Goal: Transaction & Acquisition: Purchase product/service

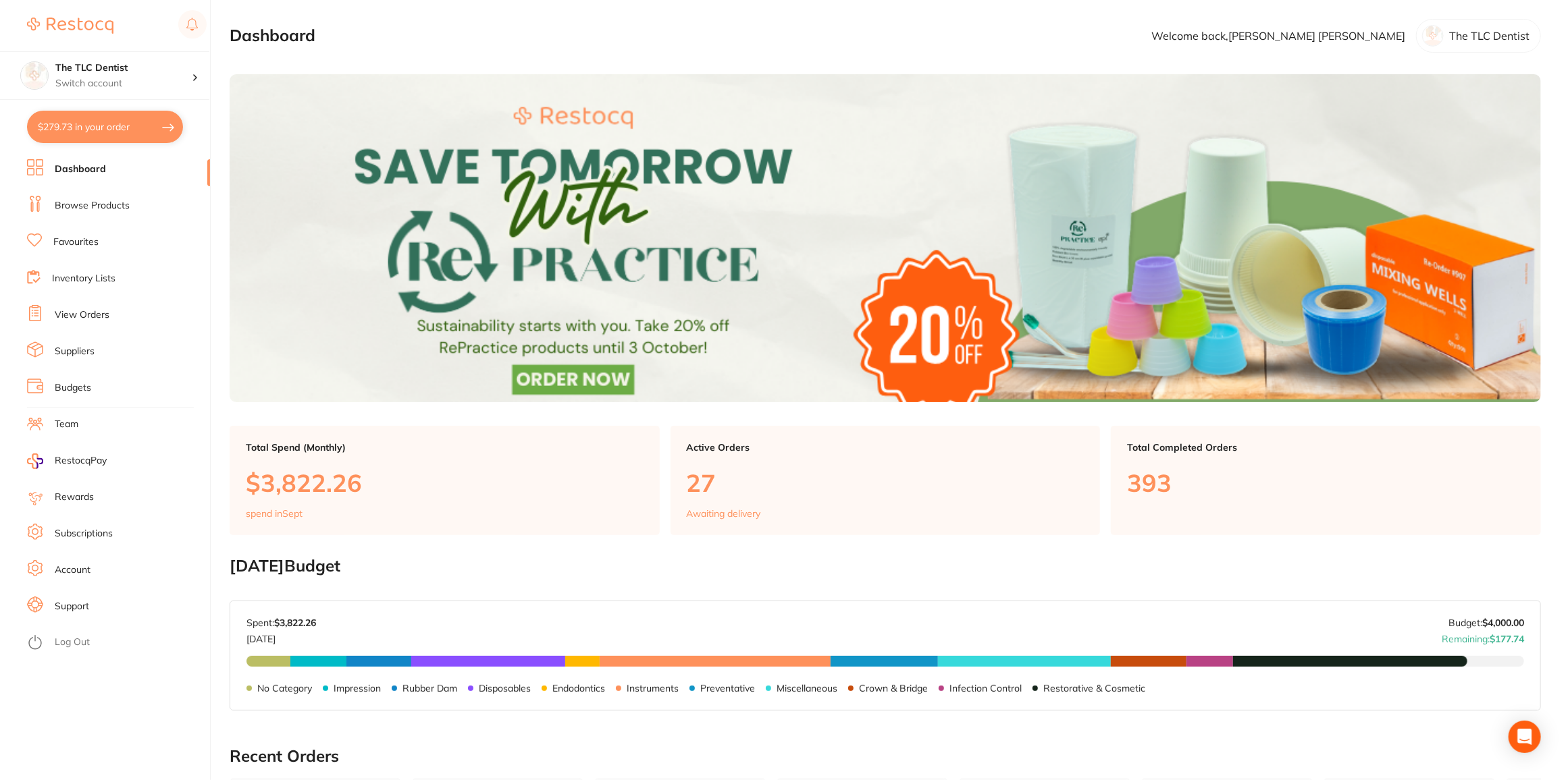
click at [99, 200] on link "Browse Products" at bounding box center [92, 206] width 75 height 13
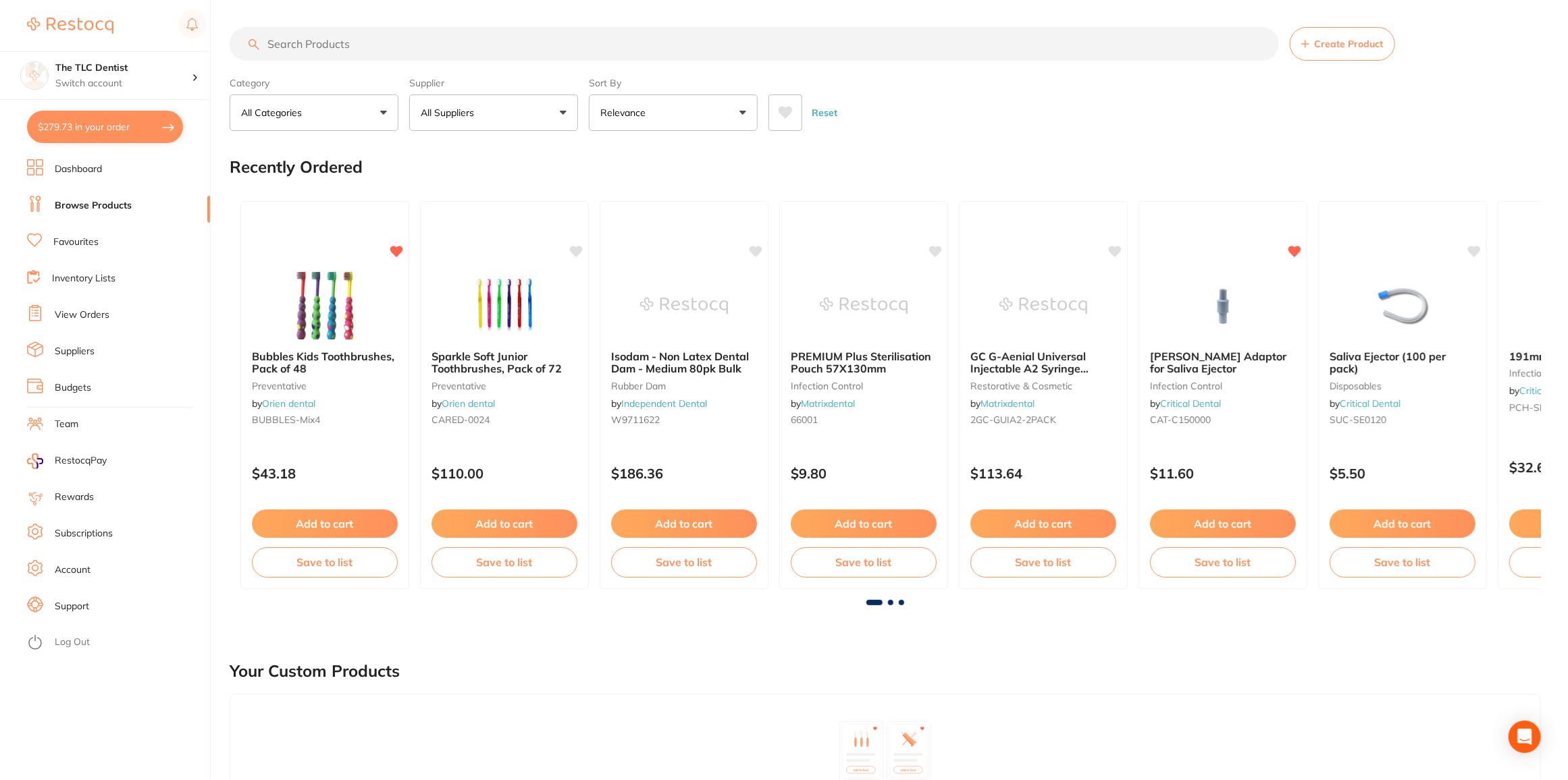
click at [315, 44] on input "search" at bounding box center [754, 44] width 1050 height 34
type input "distilled water"
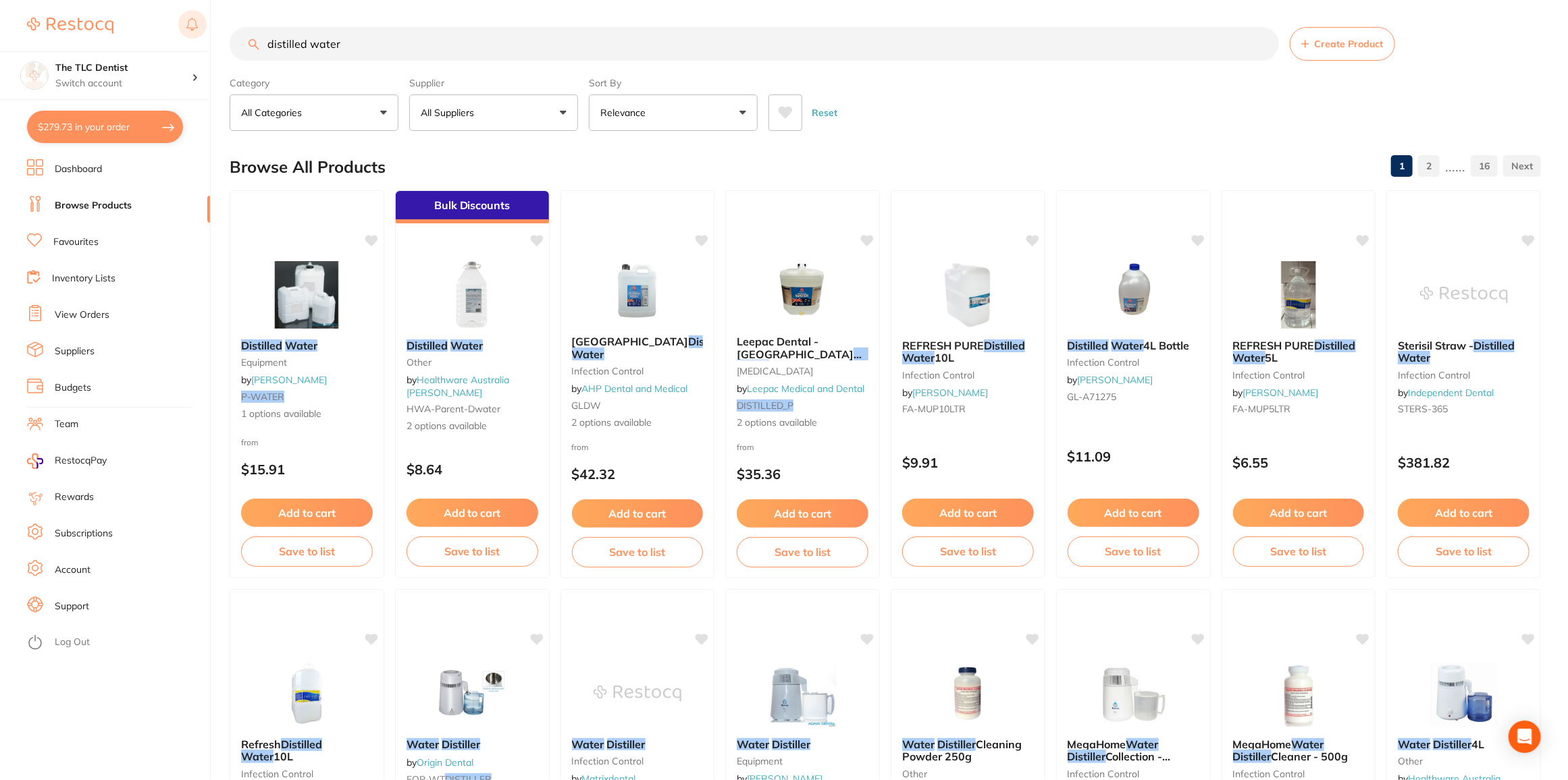
drag, startPoint x: 418, startPoint y: 44, endPoint x: 194, endPoint y: 40, distance: 224.0
click at [194, 40] on div "$279.73 The TLC Dentist Switch account The TLC Dentist $279.73 in your order Da…" at bounding box center [784, 390] width 1568 height 780
click at [570, 117] on button "All Suppliers" at bounding box center [494, 113] width 169 height 37
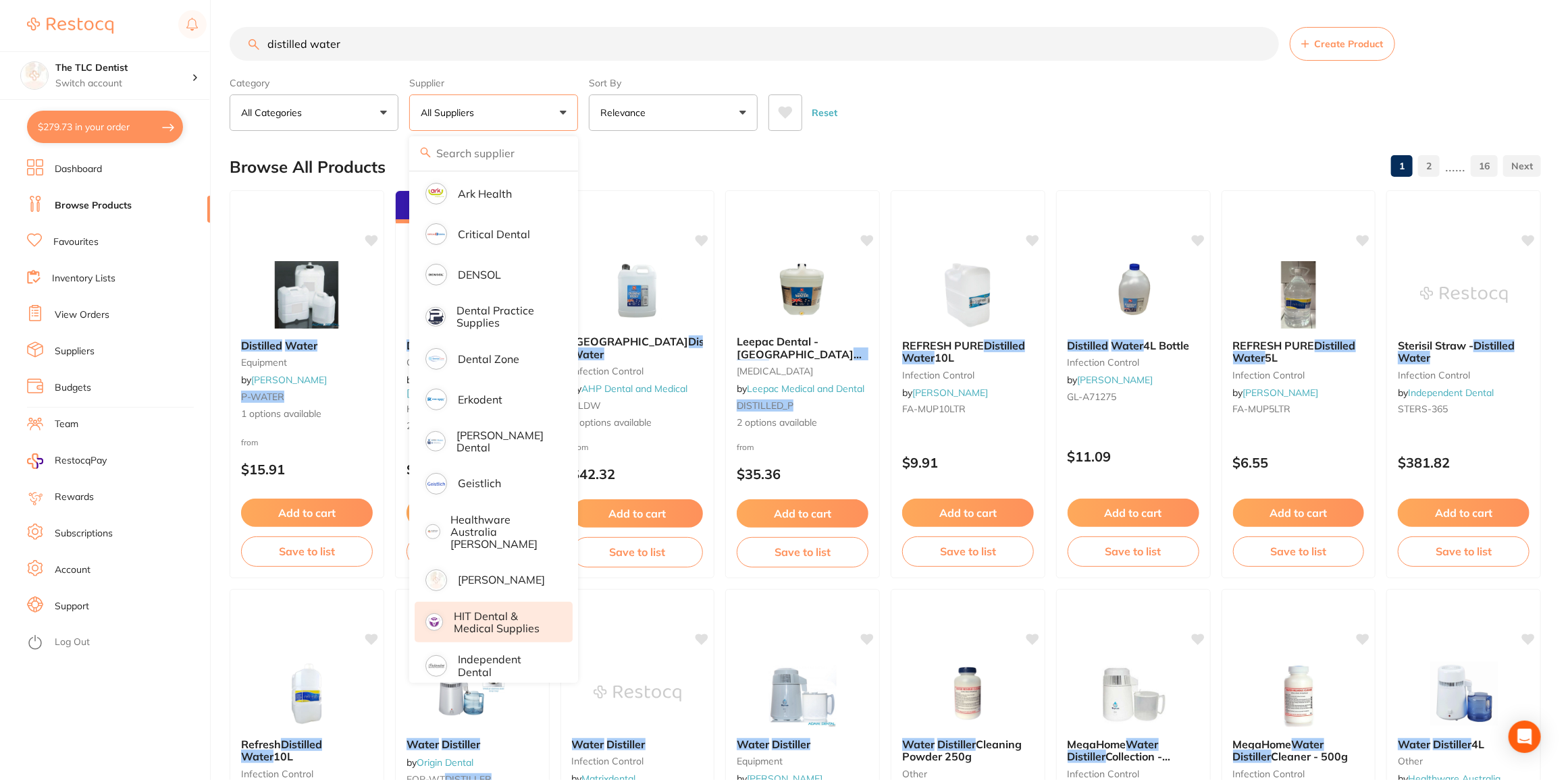
scroll to position [368, 0]
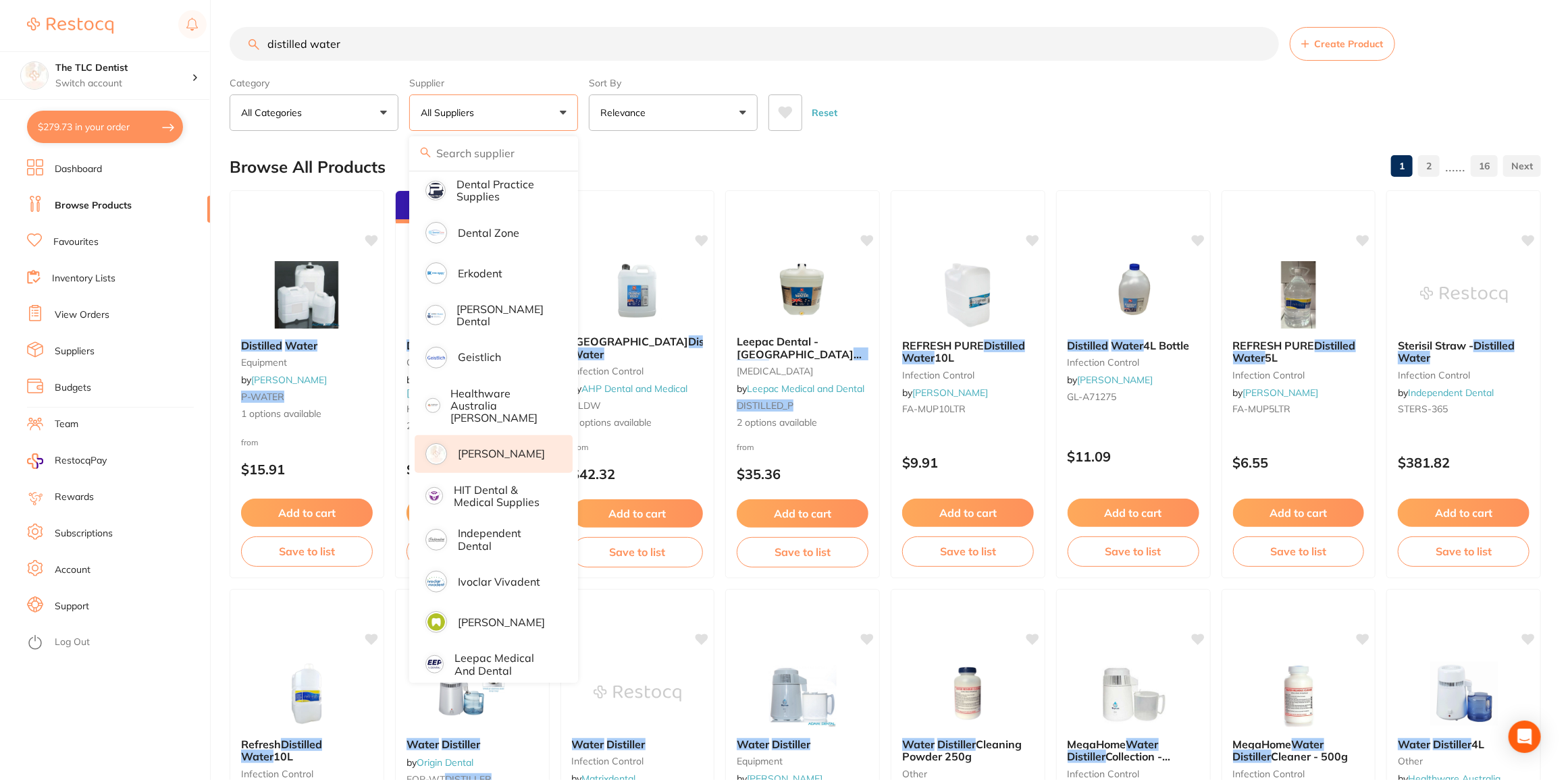
click at [497, 447] on p "[PERSON_NAME]" at bounding box center [501, 453] width 87 height 12
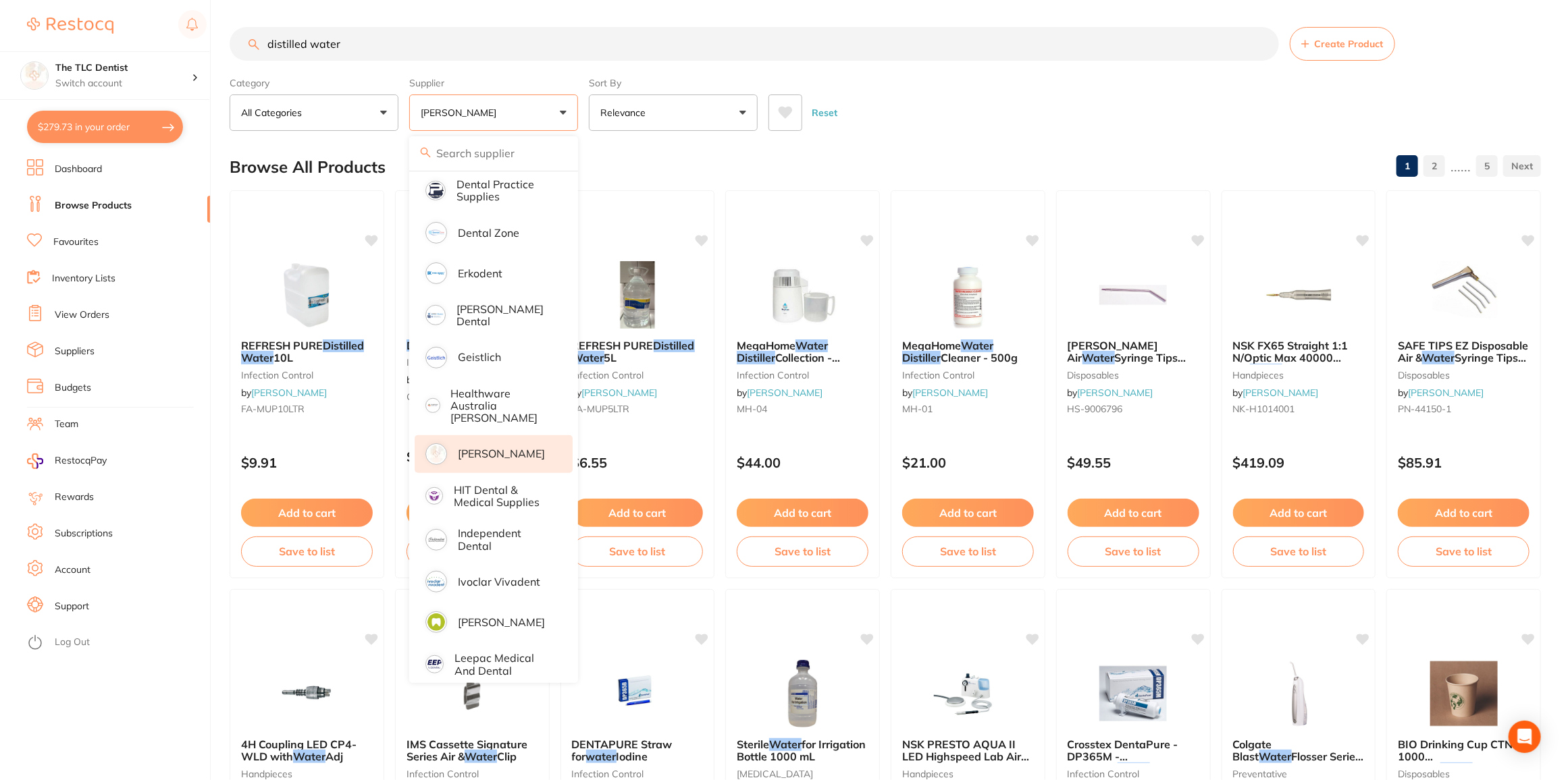
click at [989, 94] on div "Reset" at bounding box center [1149, 107] width 762 height 47
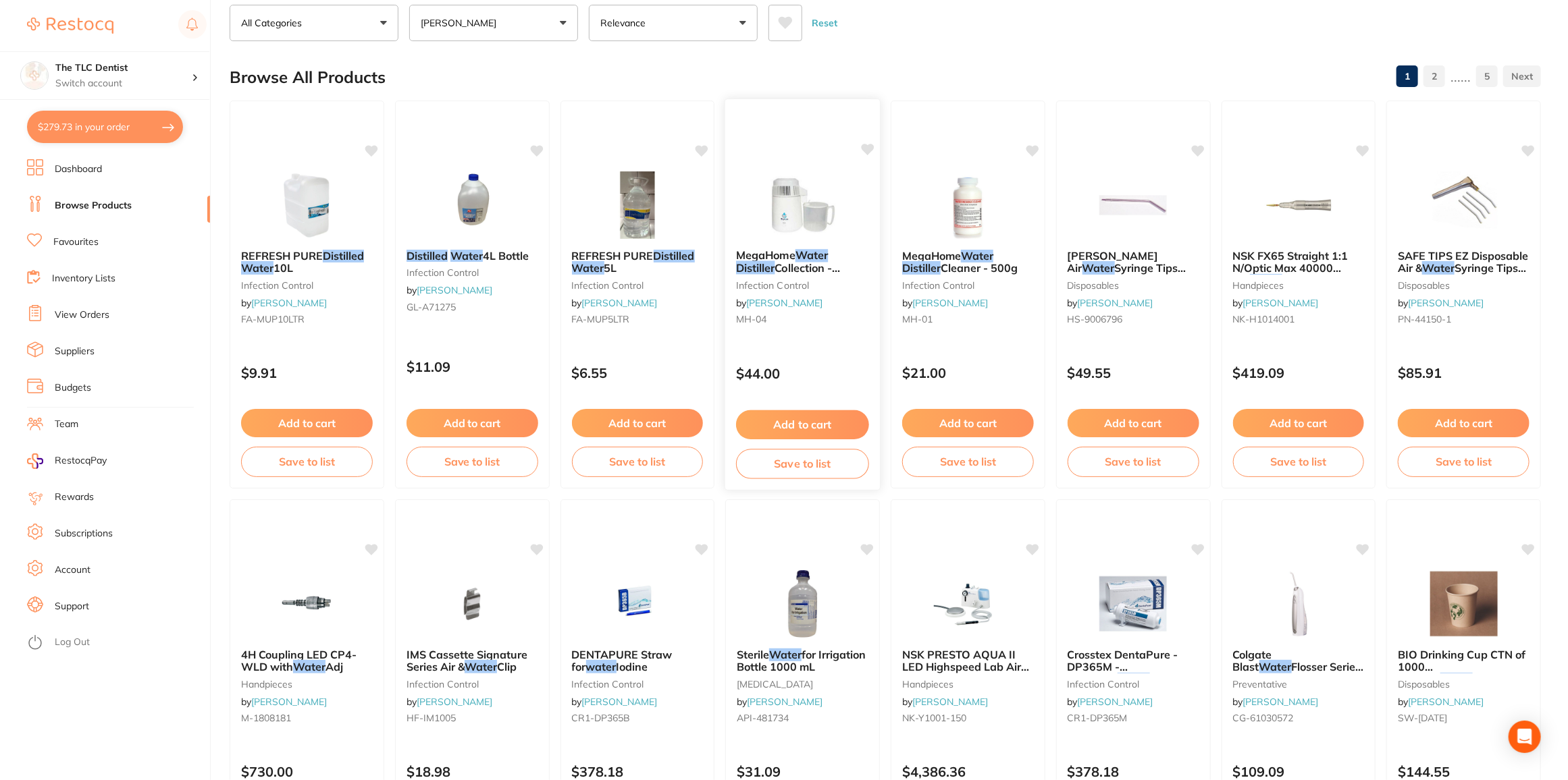
scroll to position [0, 0]
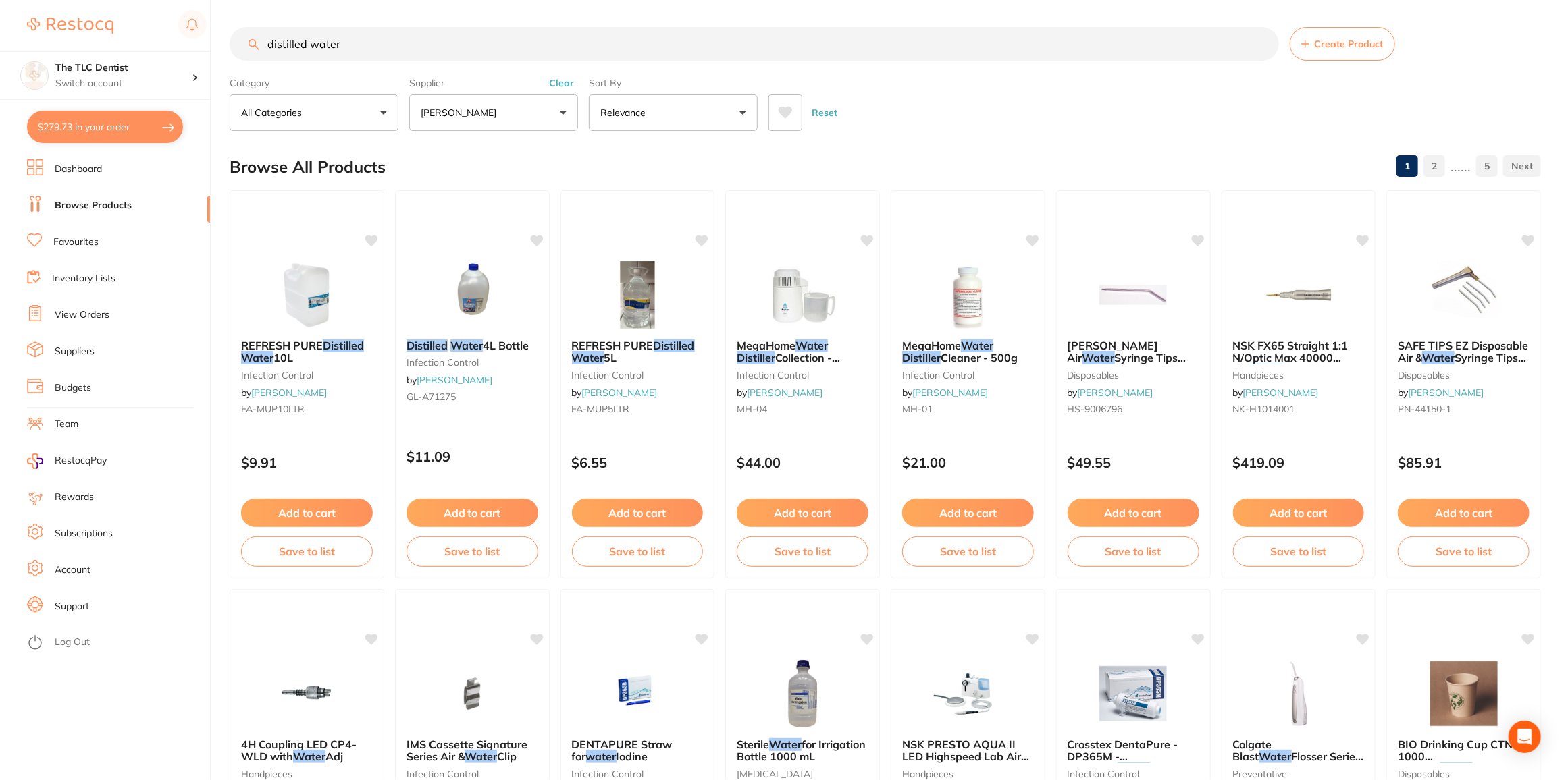
click at [535, 104] on button "[PERSON_NAME]" at bounding box center [494, 113] width 169 height 37
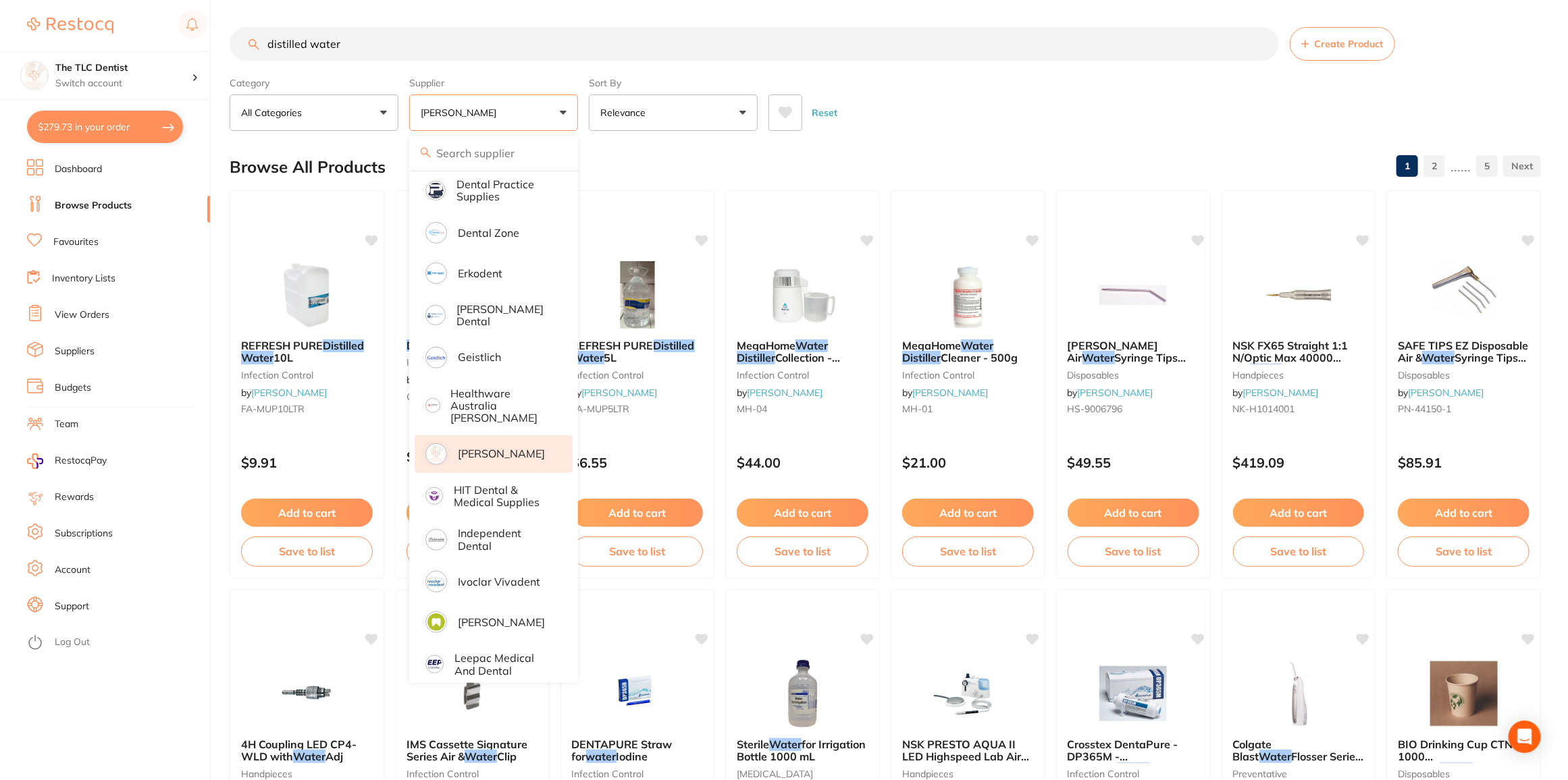
click at [673, 164] on div "Browse All Products 1 2 ...... 5" at bounding box center [886, 167] width 1311 height 45
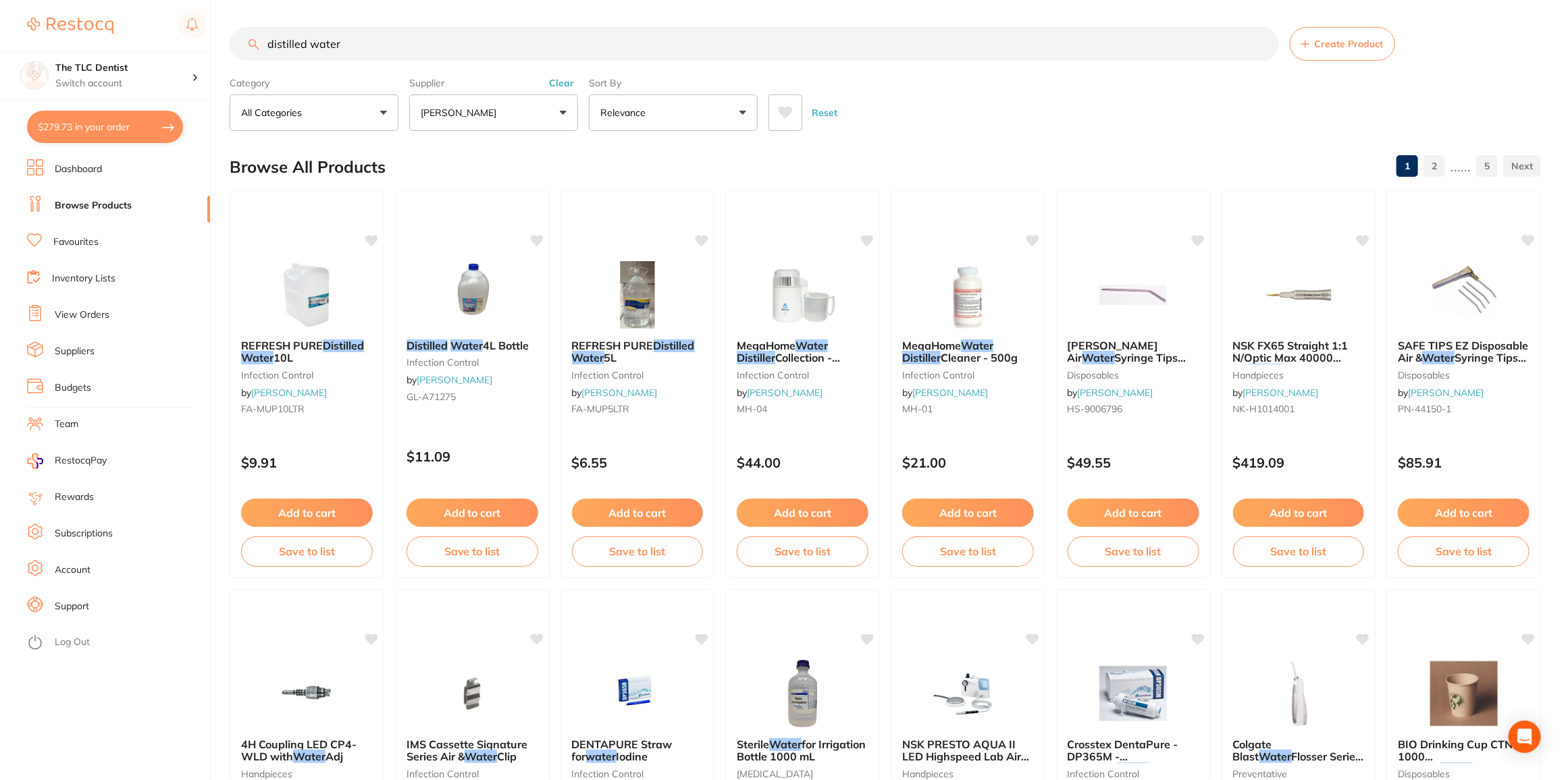
click at [361, 40] on input "distilled water" at bounding box center [754, 44] width 1050 height 34
click at [482, 112] on p "[PERSON_NAME]" at bounding box center [461, 112] width 81 height 13
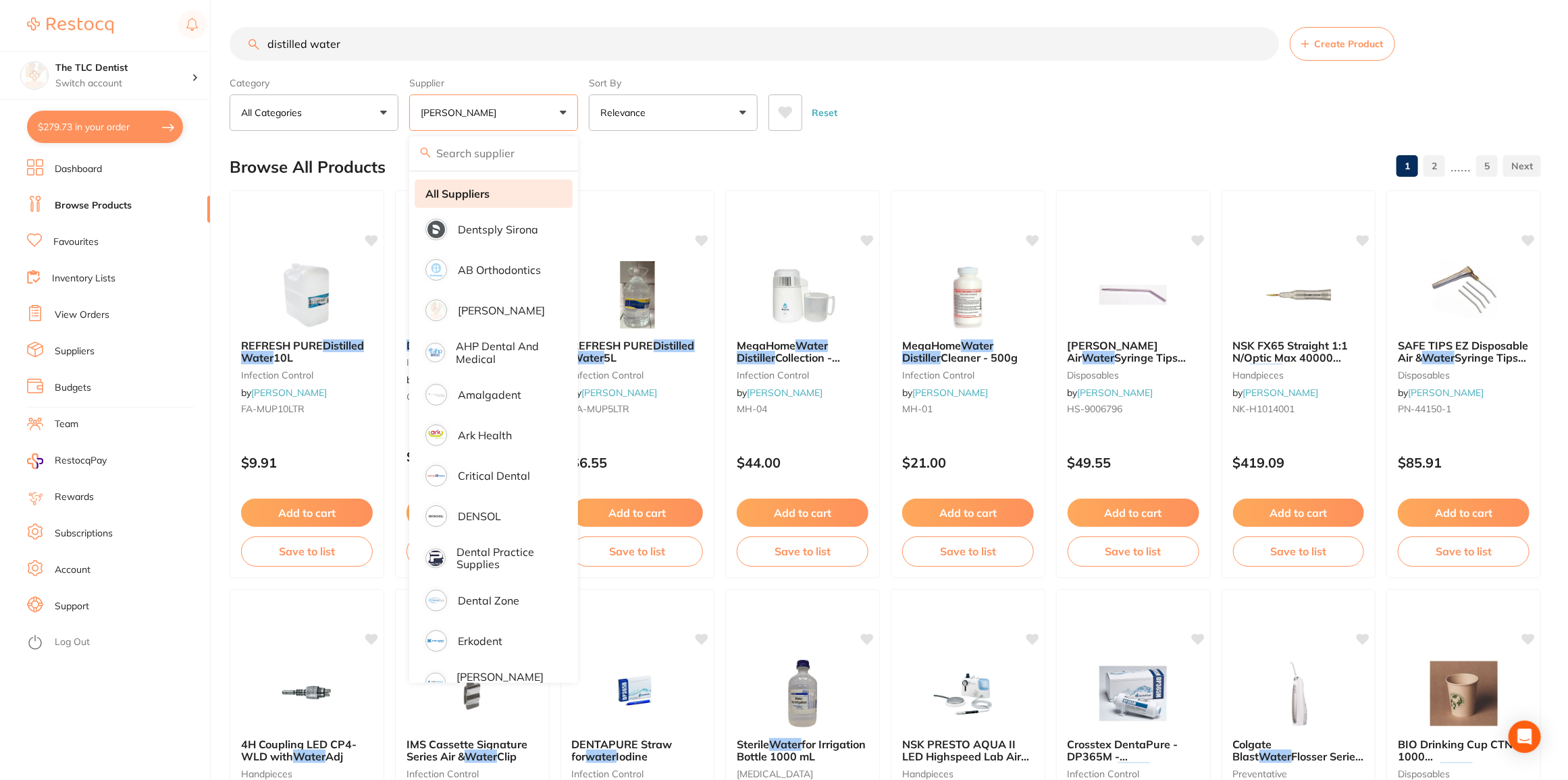
click at [470, 190] on strong "All Suppliers" at bounding box center [457, 193] width 64 height 12
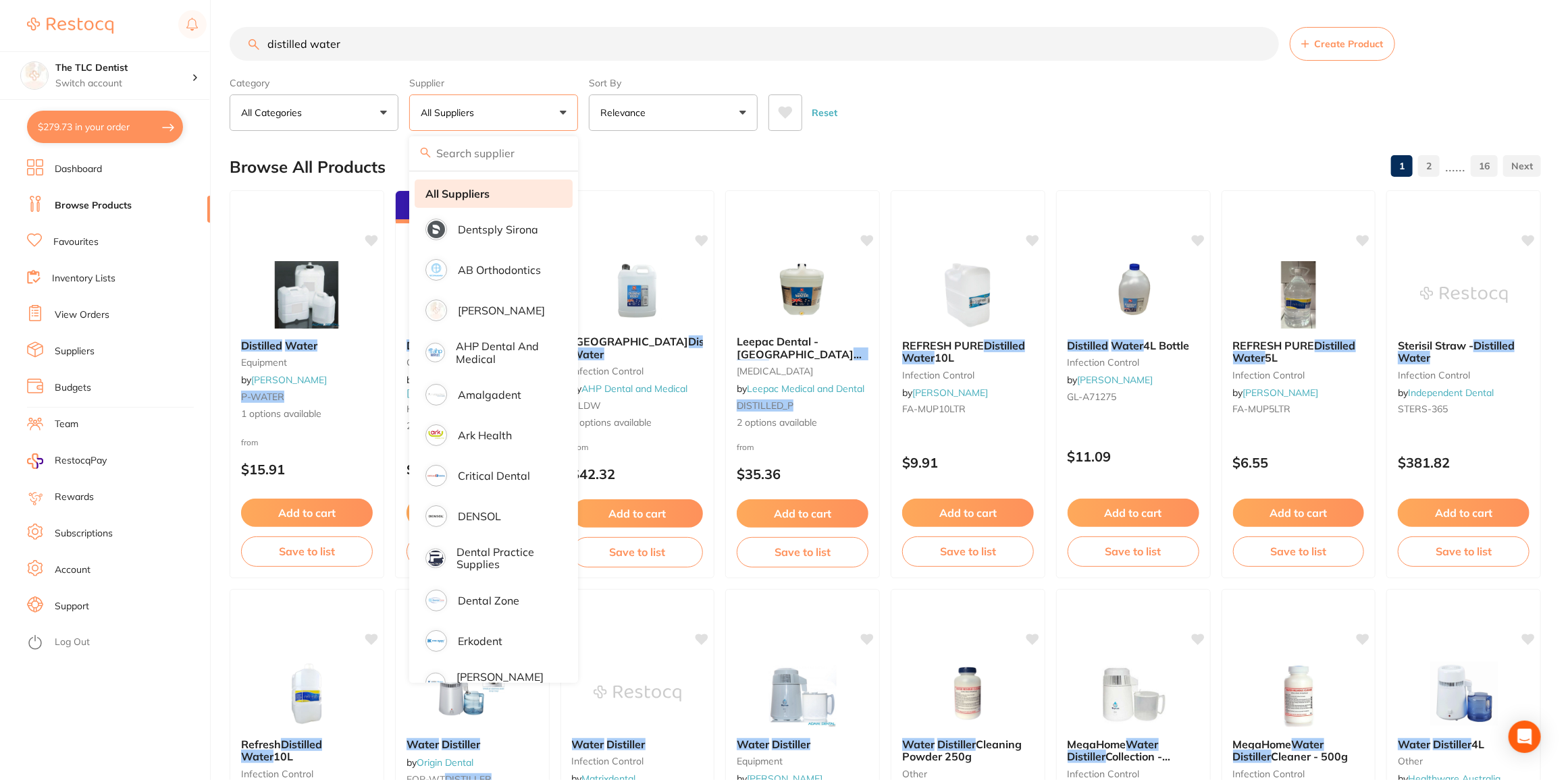
click at [466, 193] on strong "All Suppliers" at bounding box center [457, 193] width 64 height 12
click at [465, 199] on strong "All Suppliers" at bounding box center [457, 193] width 64 height 12
click at [380, 40] on input "distilled water" at bounding box center [754, 44] width 1050 height 34
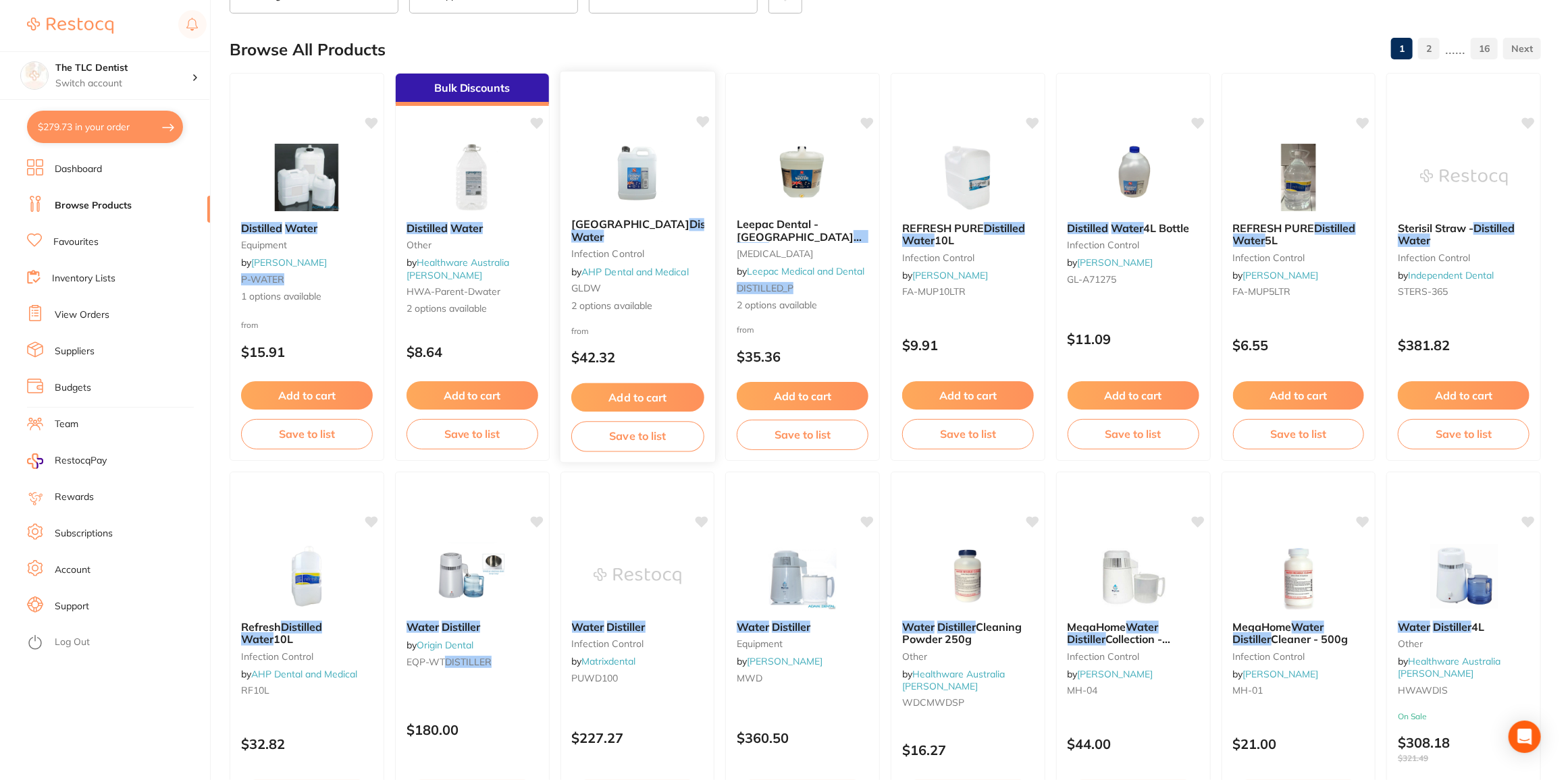
scroll to position [122, 0]
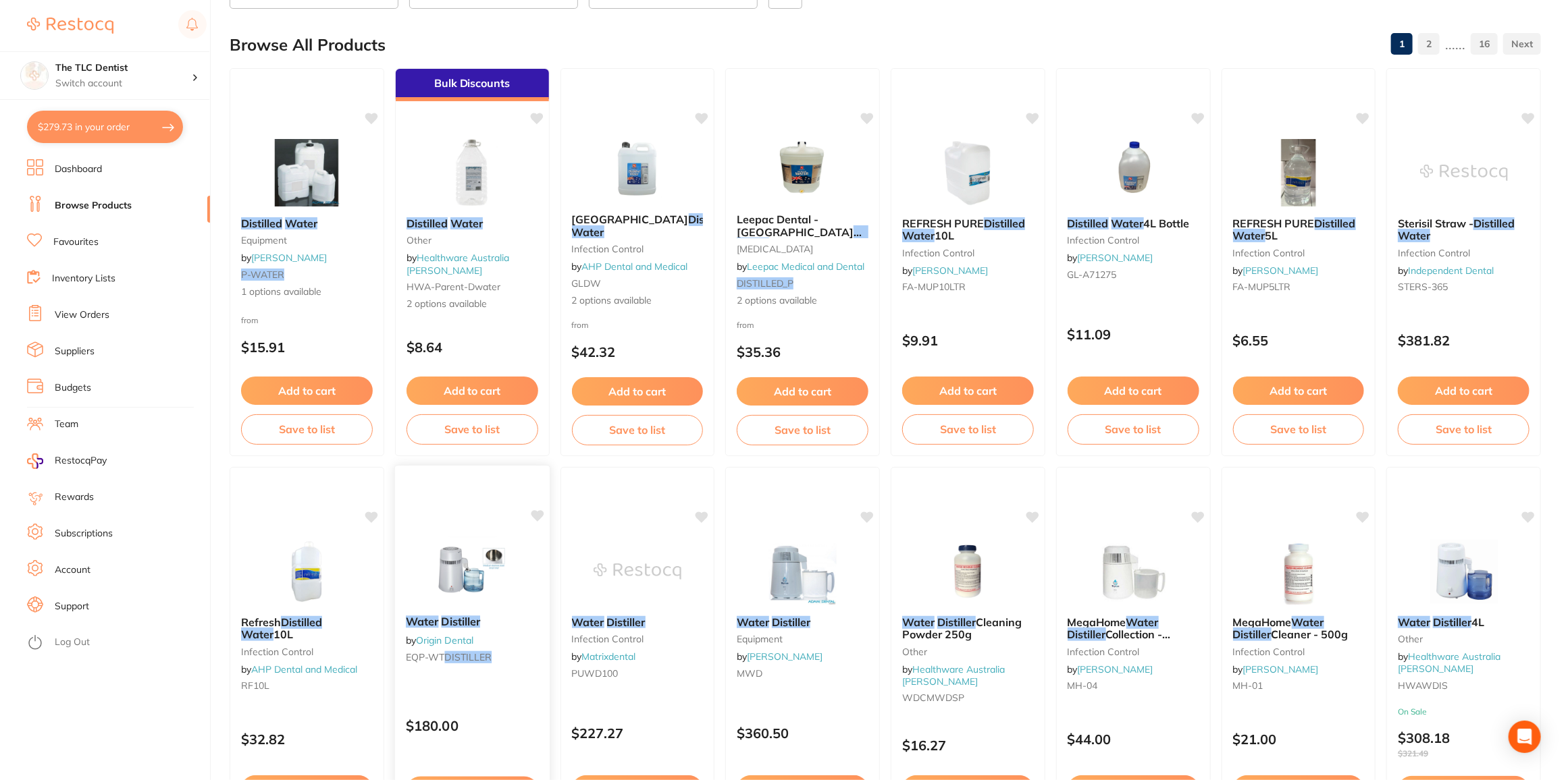
click at [451, 556] on img at bounding box center [471, 571] width 88 height 68
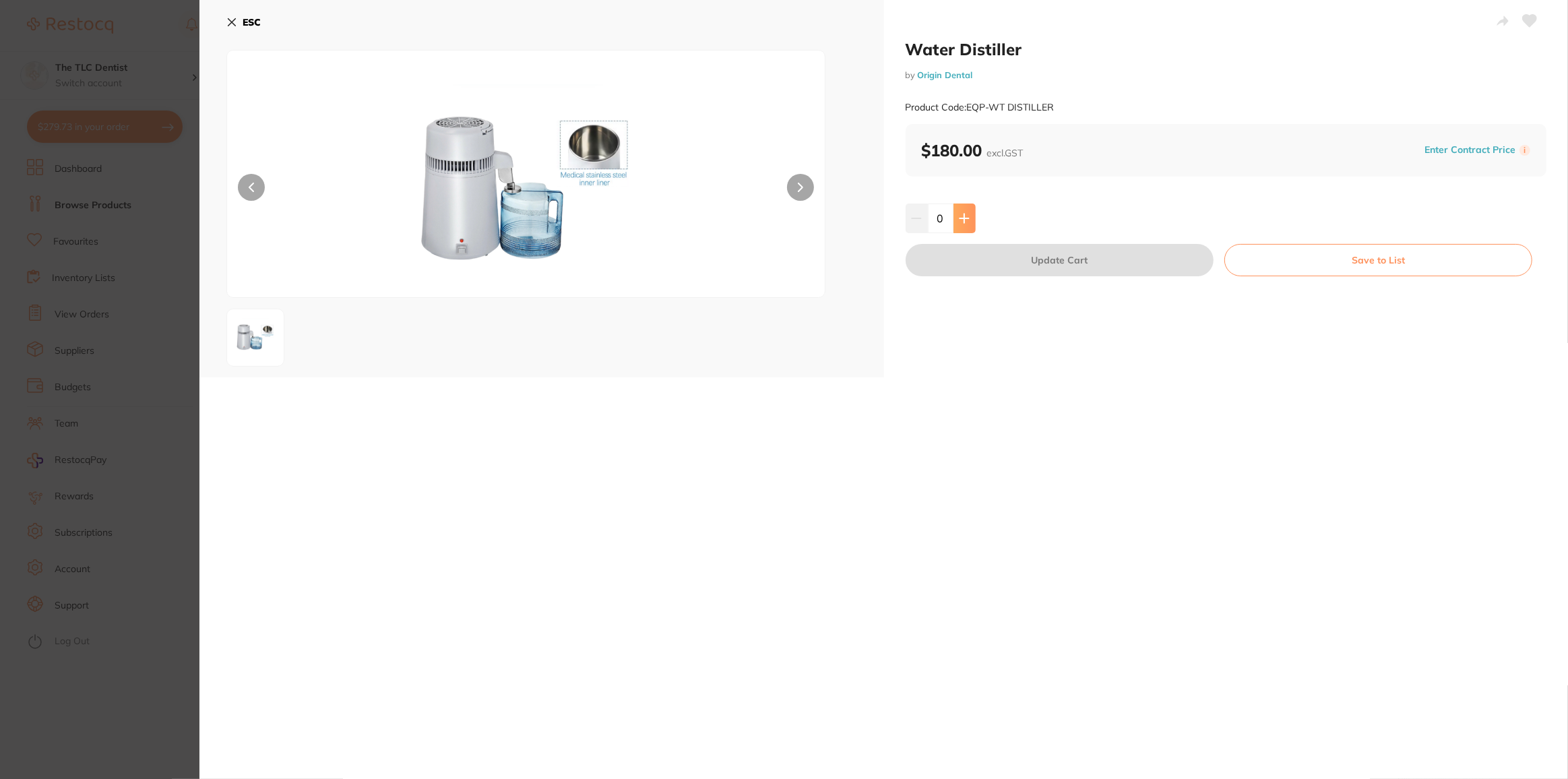
click at [959, 215] on icon at bounding box center [964, 218] width 11 height 11
type input "1"
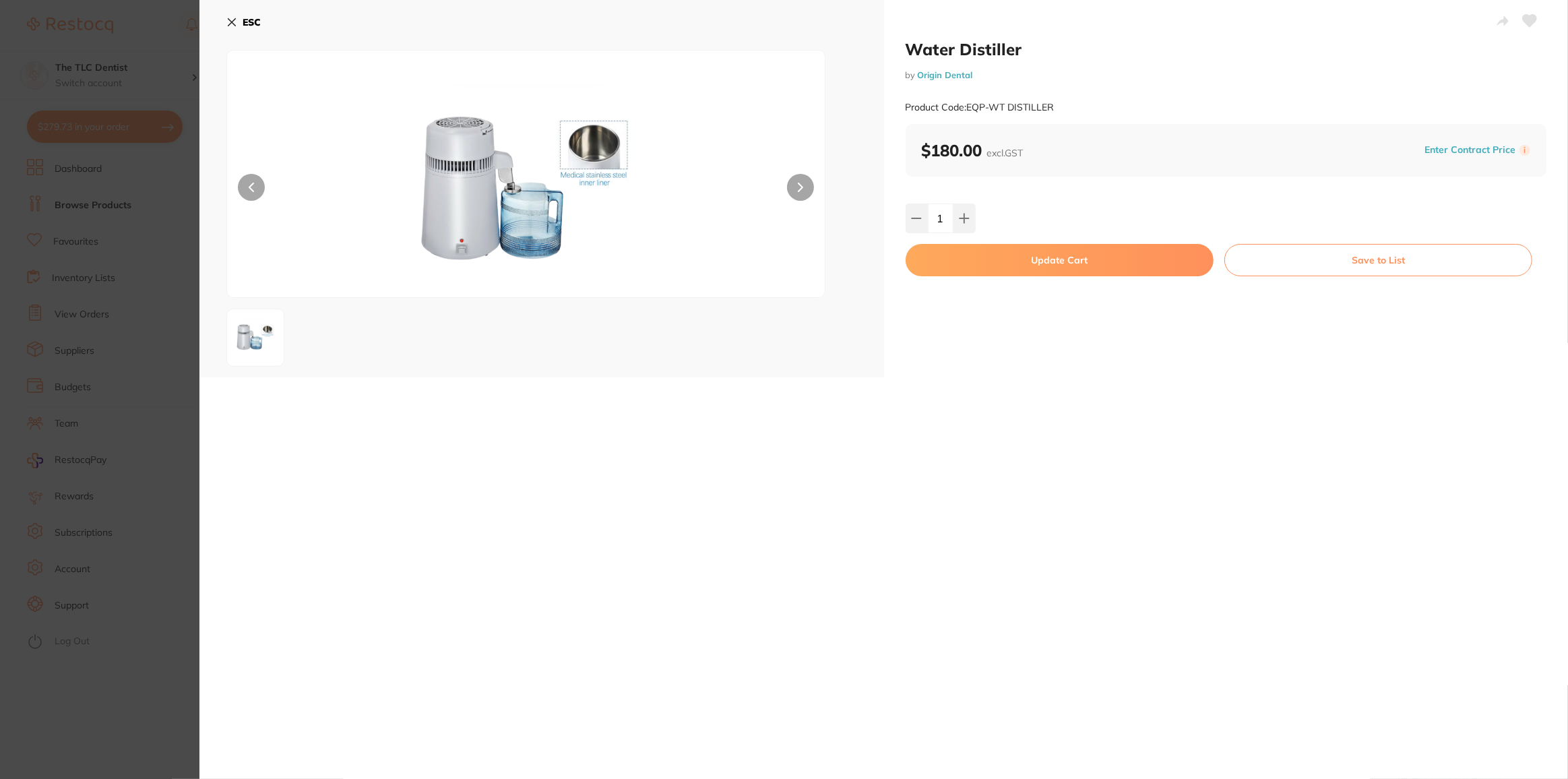
click at [1040, 258] on button "Update Cart" at bounding box center [1059, 260] width 308 height 32
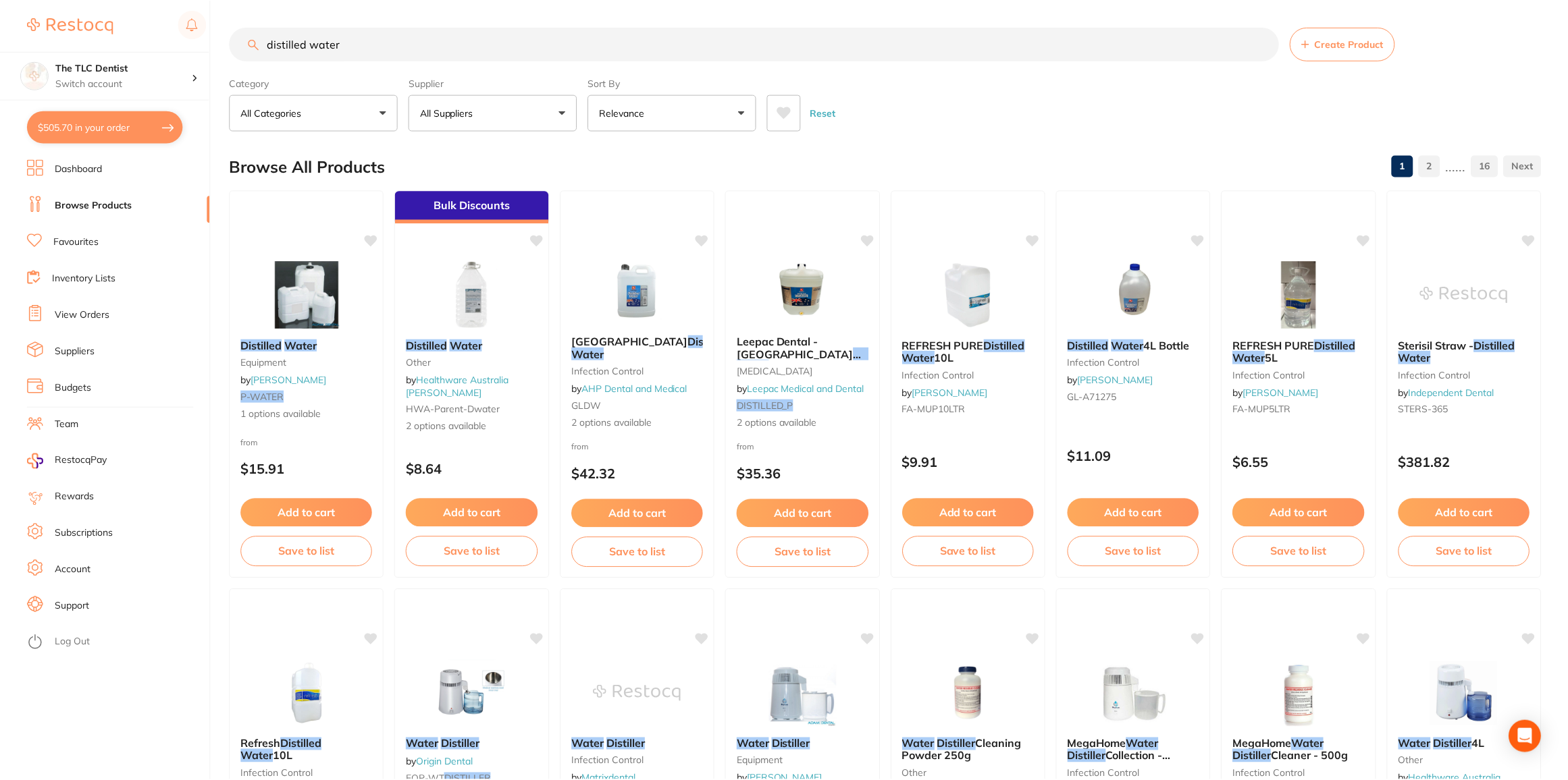
scroll to position [122, 0]
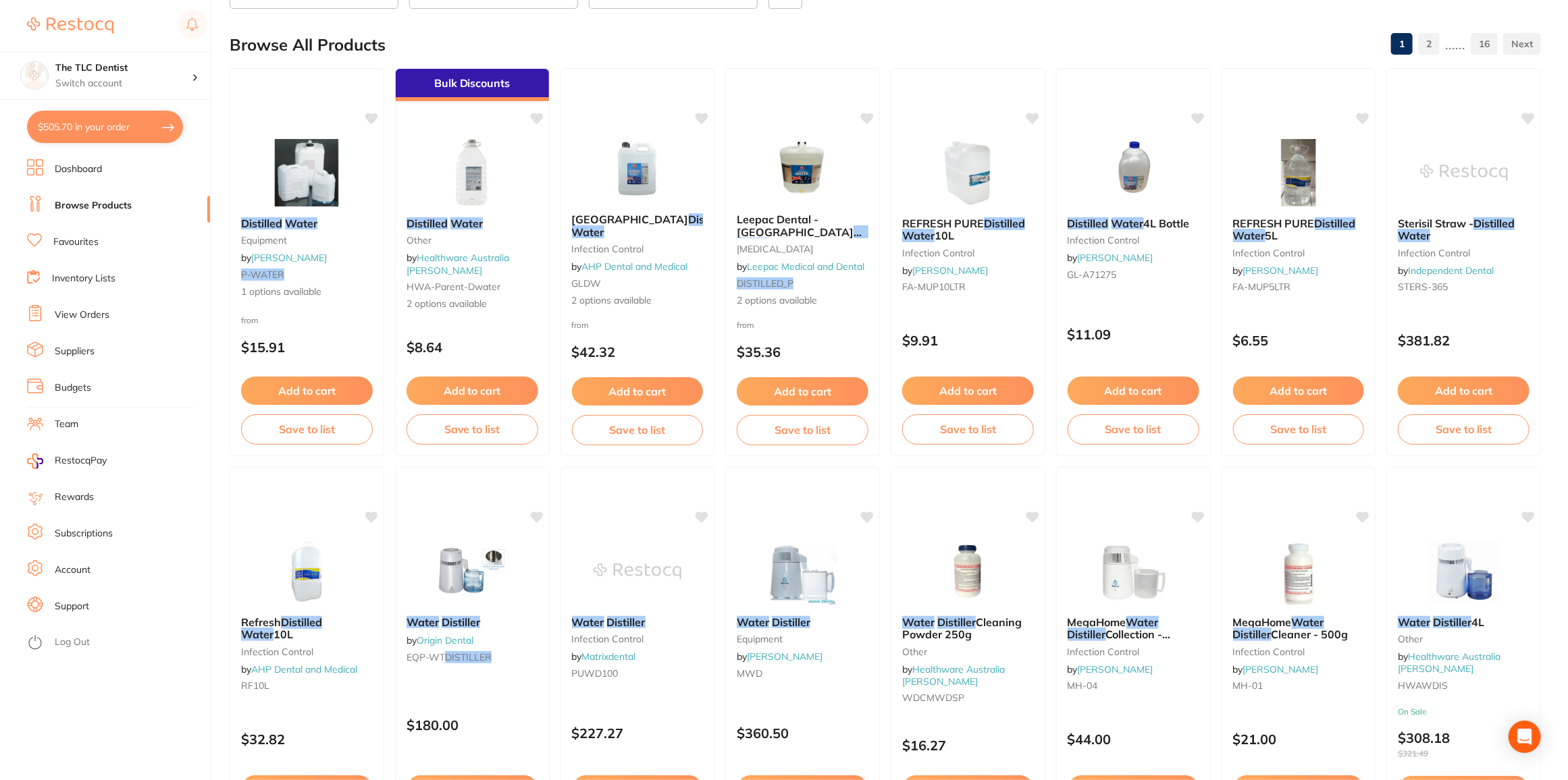
click at [102, 123] on button "$505.70 in your order" at bounding box center [104, 127] width 156 height 32
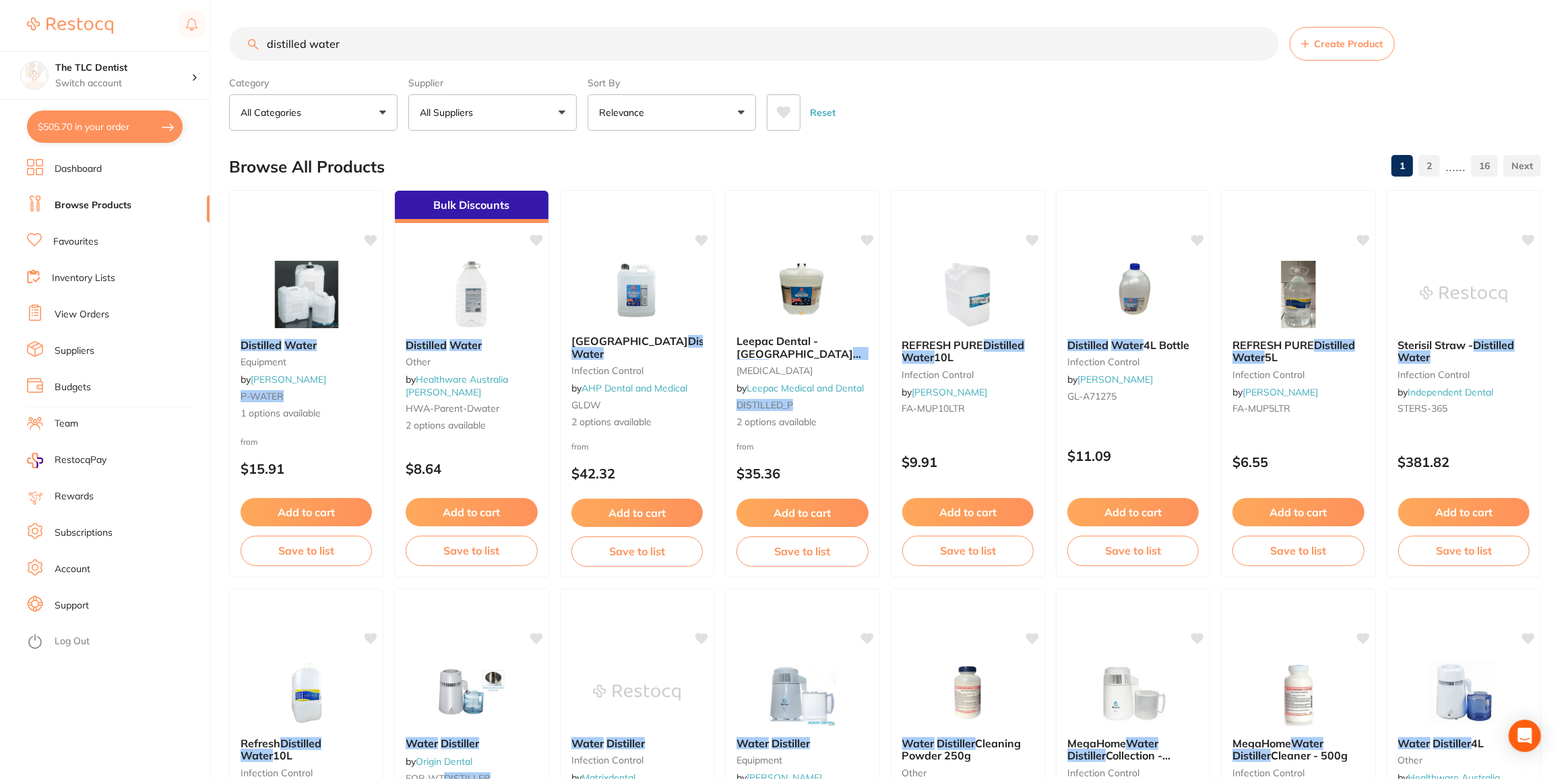
checkbox input "true"
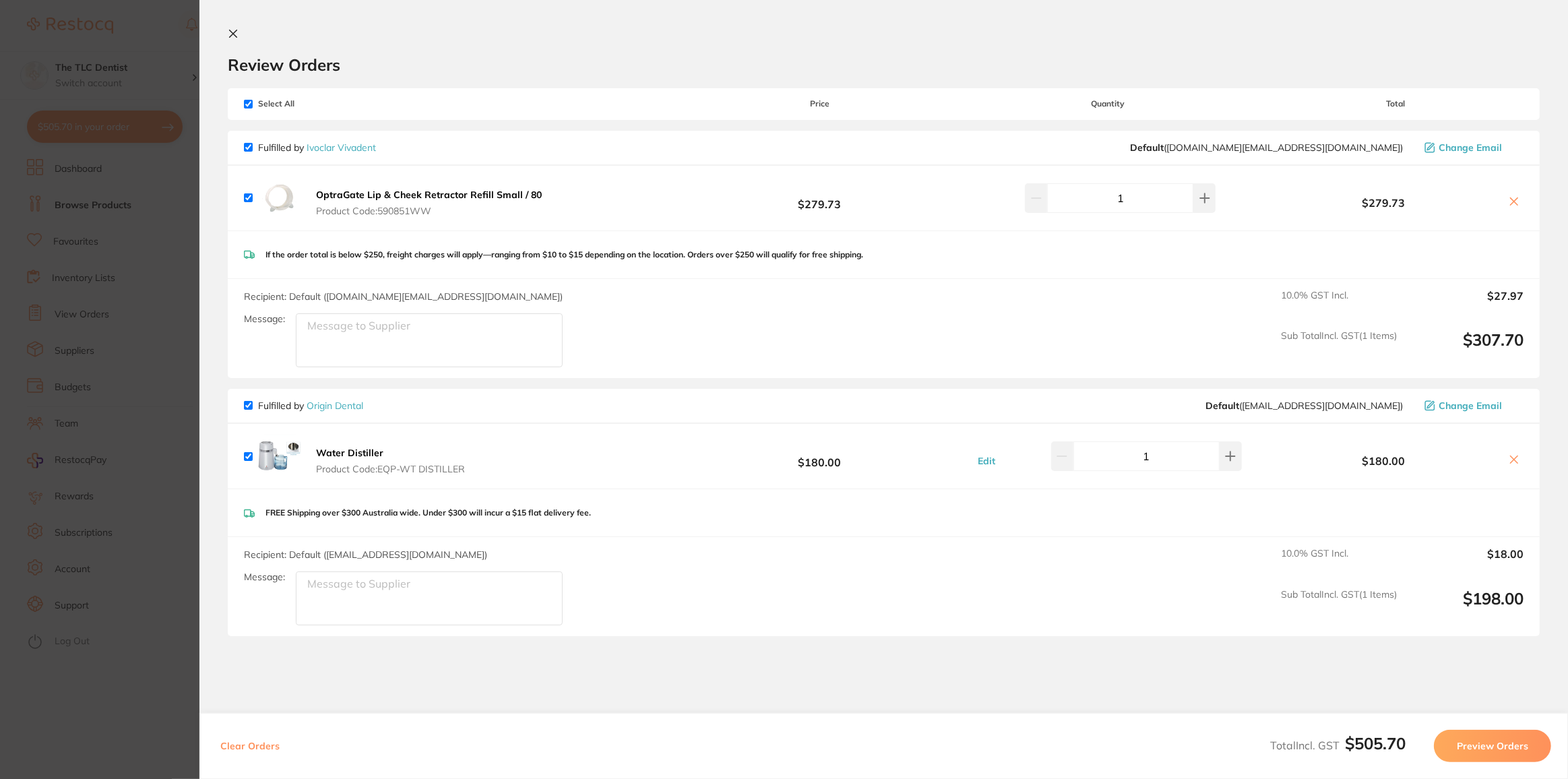
click at [248, 148] on input "checkbox" at bounding box center [248, 147] width 8 height 8
checkbox input "false"
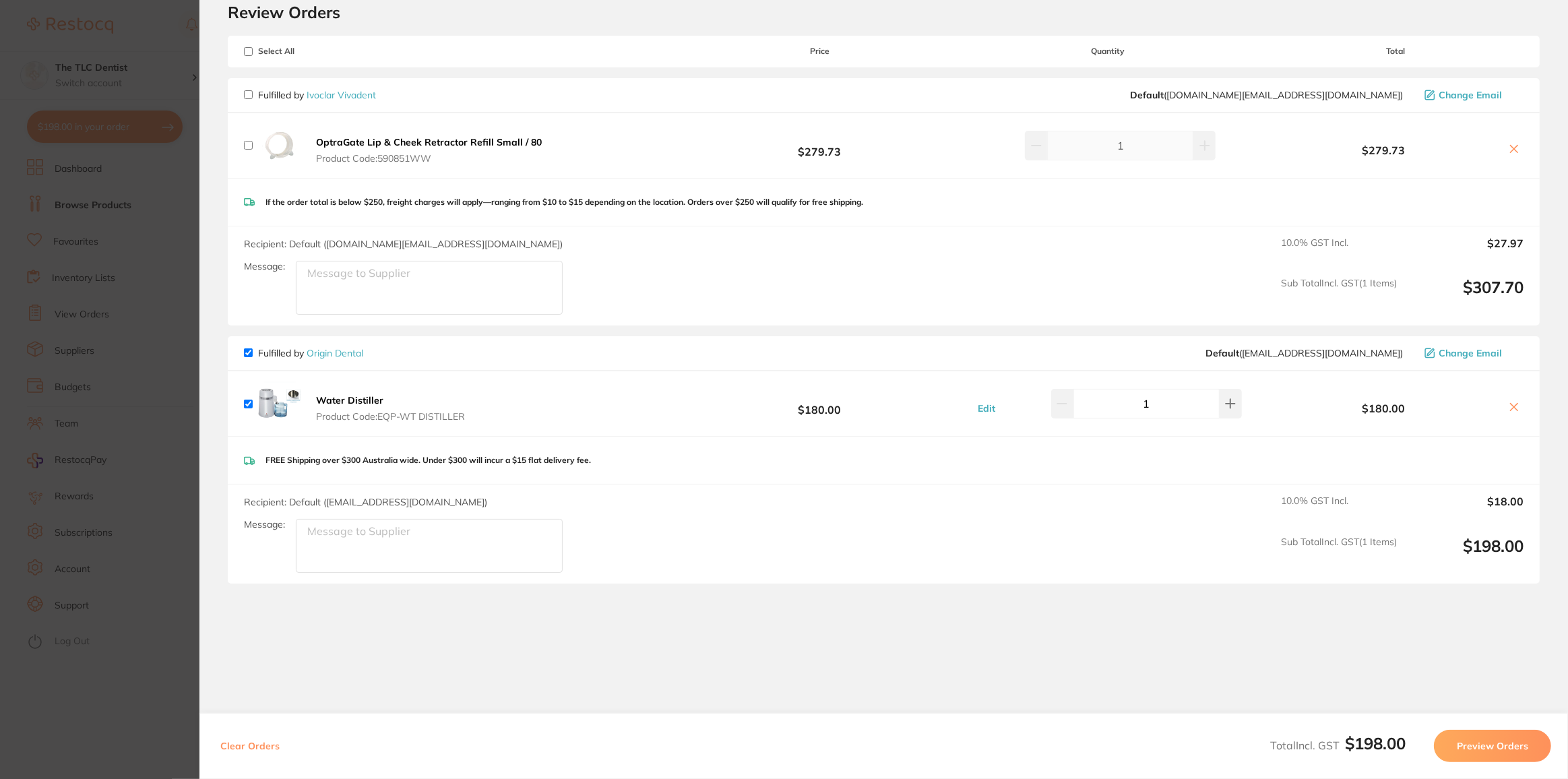
scroll to position [118, 0]
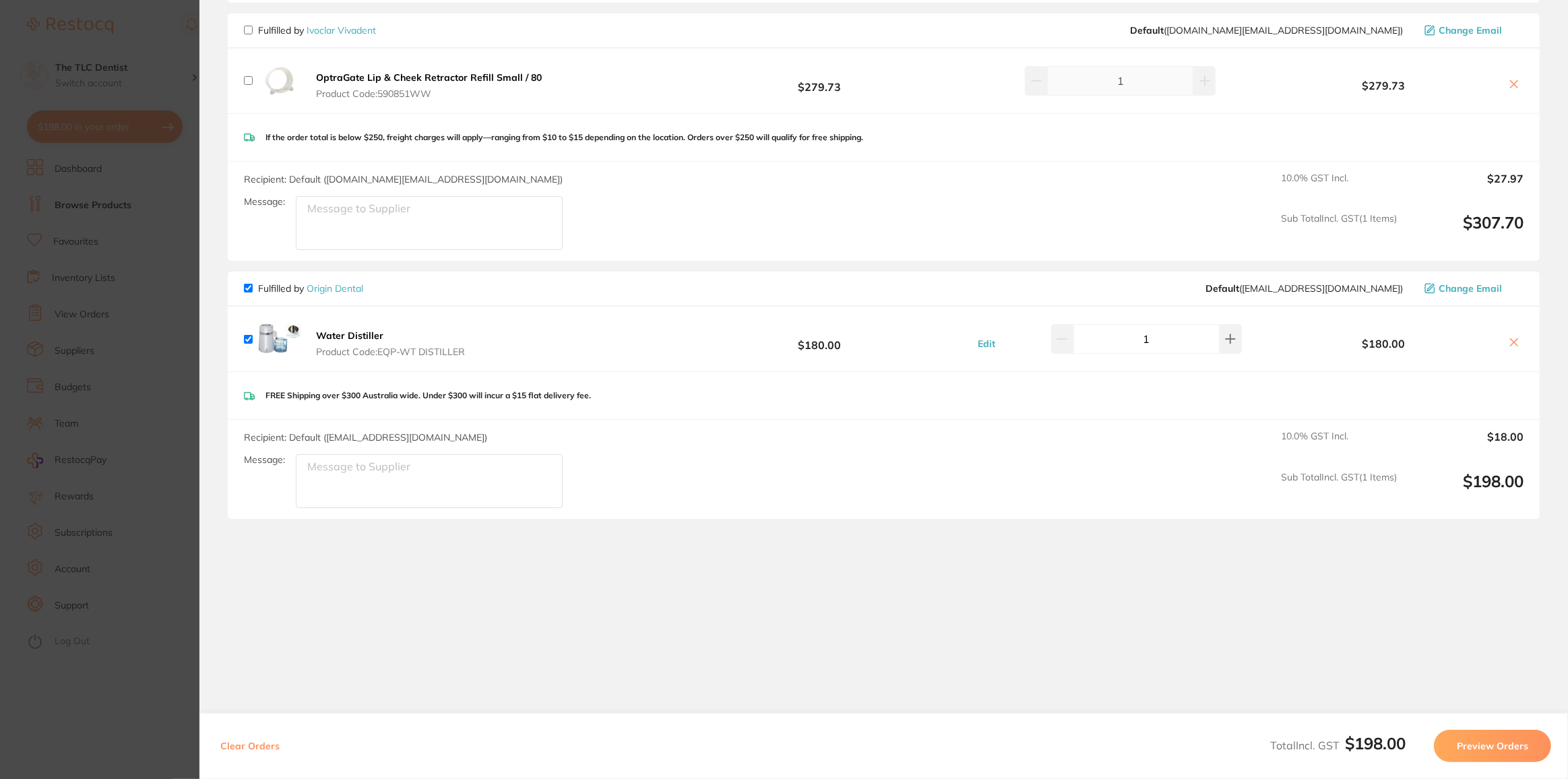
click at [387, 470] on textarea "Message:" at bounding box center [429, 481] width 267 height 54
type textarea "Please send express if possible. Ours just broke down"
click at [1470, 745] on button "Preview Orders" at bounding box center [1492, 746] width 117 height 32
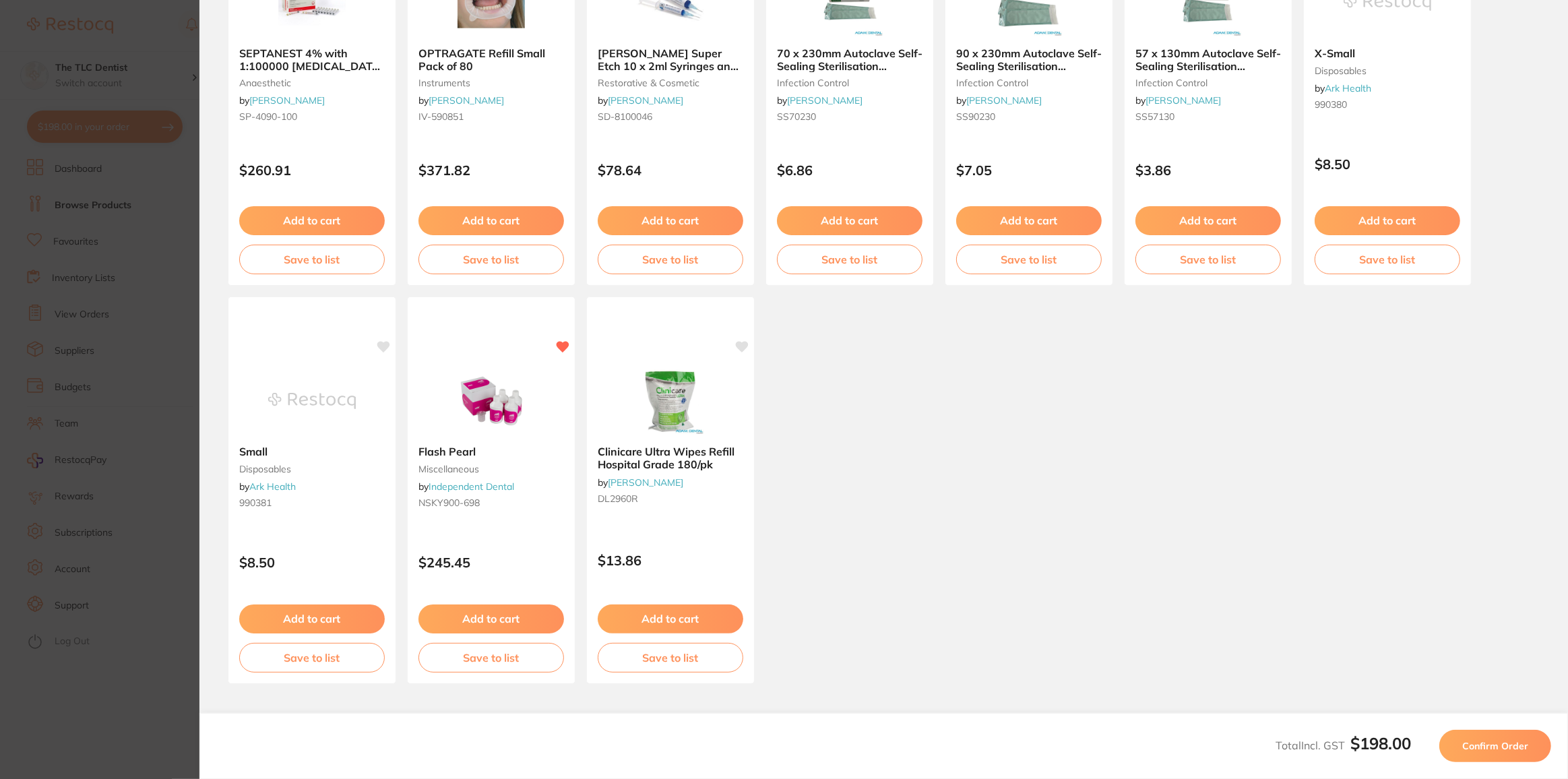
scroll to position [217, 0]
click at [1481, 751] on span "Confirm Order" at bounding box center [1496, 746] width 66 height 12
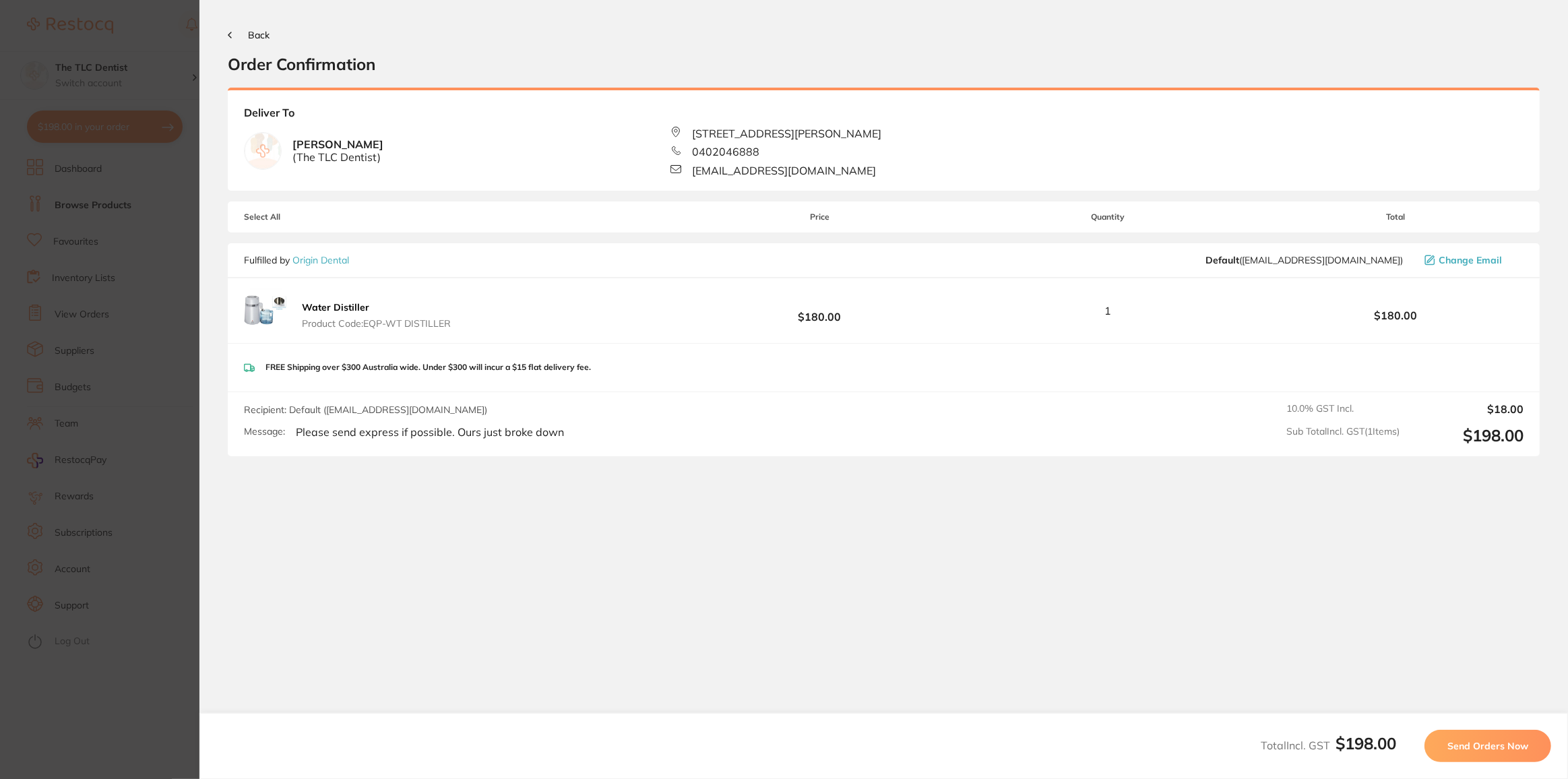
click at [1475, 749] on span "Send Orders Now" at bounding box center [1488, 746] width 81 height 12
